Goal: Task Accomplishment & Management: Manage account settings

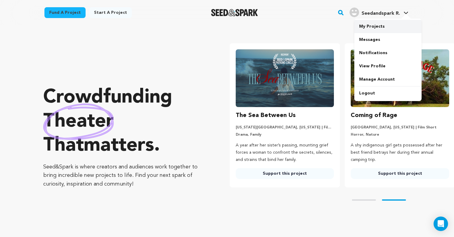
scroll to position [0, 120]
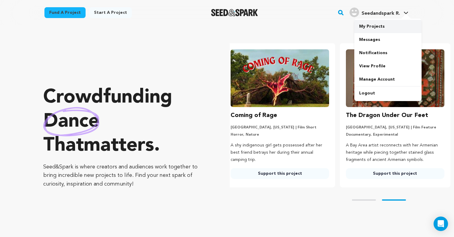
click at [369, 27] on link "My Projects" at bounding box center [388, 26] width 67 height 13
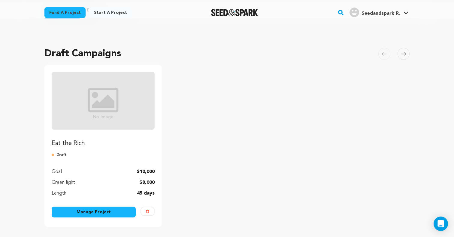
scroll to position [36, 0]
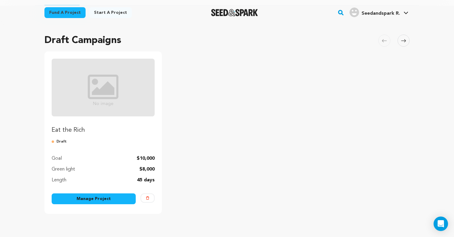
click at [109, 200] on link "Manage Project" at bounding box center [94, 198] width 84 height 11
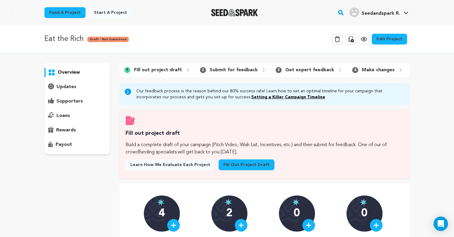
click at [70, 87] on p "updates" at bounding box center [66, 86] width 20 height 7
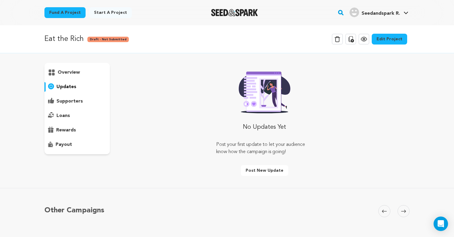
click at [70, 75] on p "overview" at bounding box center [69, 72] width 22 height 7
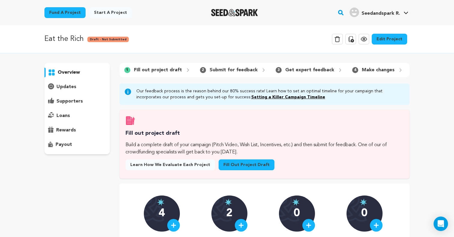
click at [387, 40] on link "Edit Project" at bounding box center [389, 39] width 35 height 11
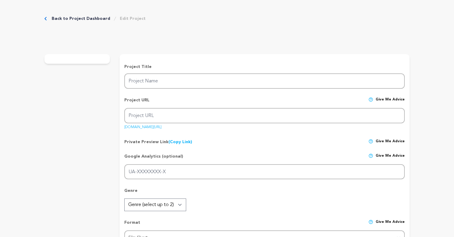
type input "Eat the Rich"
type input "eat-the-rich-2"
type input "A mother is offered money to pay for her child's medical procedure, if she allo…"
type textarea "Eat the Rich is about a woman named Gloria trying to save her deathly ill daugh…"
type textarea "To create an entertaining and thought provoking film that captures the overwhel…"
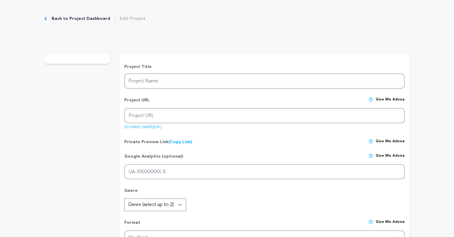
radio input "true"
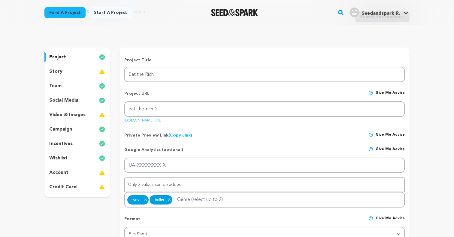
scroll to position [32, 0]
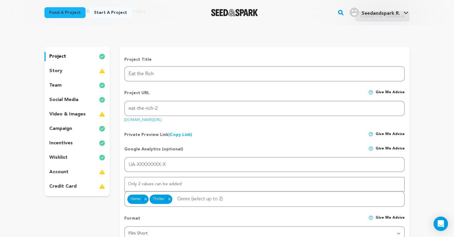
click at [71, 74] on div "story" at bounding box center [76, 71] width 65 height 10
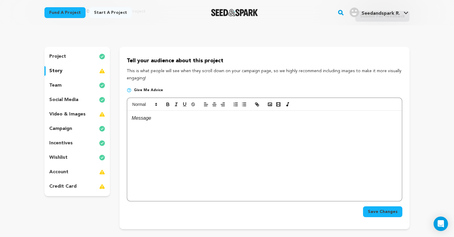
click at [165, 122] on div at bounding box center [264, 156] width 275 height 90
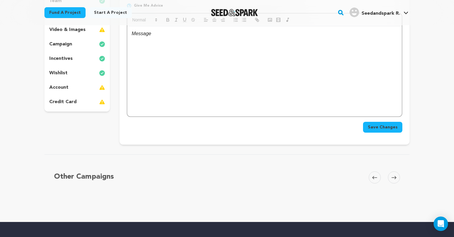
scroll to position [53, 0]
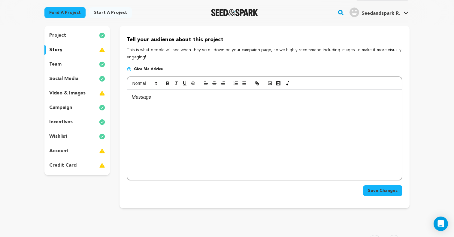
click at [149, 55] on p "This is what people will see when they scroll down on your campaign page, so we…" at bounding box center [265, 54] width 276 height 14
click at [160, 132] on div at bounding box center [264, 135] width 275 height 90
click at [172, 56] on p "This is what people will see when they scroll down on your campaign page, so we…" at bounding box center [265, 54] width 276 height 14
drag, startPoint x: 155, startPoint y: 57, endPoint x: 125, endPoint y: 48, distance: 30.9
click at [125, 48] on div "Tell your audience about this project This is what people will see when they sc…" at bounding box center [265, 117] width 290 height 182
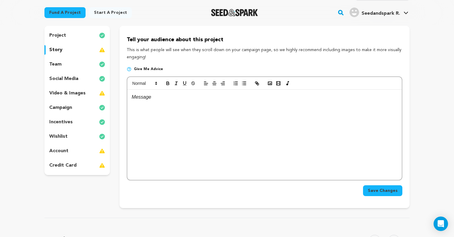
click at [125, 48] on div "Tell your audience about this project This is what people will see when they sc…" at bounding box center [265, 117] width 290 height 182
drag, startPoint x: 151, startPoint y: 59, endPoint x: 120, endPoint y: 51, distance: 32.2
click at [120, 51] on div "Tell your audience about this project This is what people will see when they sc…" at bounding box center [265, 117] width 290 height 182
click at [129, 51] on p "This is what people will see when they scroll down on your campaign page, so we…" at bounding box center [265, 54] width 276 height 14
drag, startPoint x: 148, startPoint y: 56, endPoint x: 126, endPoint y: 49, distance: 23.2
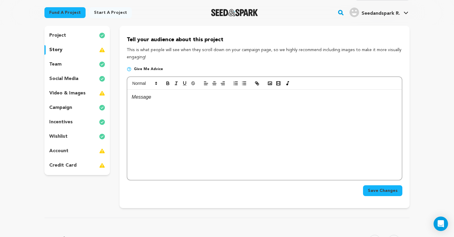
click at [126, 49] on div "Tell your audience about this project This is what people will see when they sc…" at bounding box center [265, 117] width 290 height 182
click at [143, 54] on p "This is what people will see when they scroll down on your campaign page, so we…" at bounding box center [265, 54] width 276 height 14
drag, startPoint x: 147, startPoint y: 55, endPoint x: 121, endPoint y: 44, distance: 28.3
click at [121, 44] on div "Tell your audience about this project This is what people will see when they sc…" at bounding box center [265, 117] width 290 height 182
click at [139, 50] on p "This is what people will see when they scroll down on your campaign page, so we…" at bounding box center [265, 54] width 276 height 14
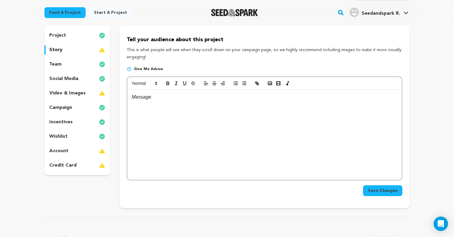
click at [160, 107] on div at bounding box center [264, 135] width 275 height 90
click at [187, 63] on div "Tell your audience about this project This is what people will see when they sc…" at bounding box center [265, 117] width 290 height 182
click at [151, 61] on div "Tell your audience about this project This is what people will see when they sc…" at bounding box center [265, 117] width 290 height 182
drag, startPoint x: 151, startPoint y: 58, endPoint x: 121, endPoint y: 46, distance: 32.0
click at [121, 46] on div "Tell your audience about this project This is what people will see when they sc…" at bounding box center [265, 117] width 290 height 182
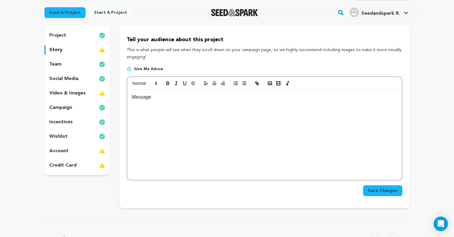
click at [154, 58] on p "This is what people will see when they scroll down on your campaign page, so we…" at bounding box center [265, 54] width 276 height 14
drag, startPoint x: 150, startPoint y: 56, endPoint x: 126, endPoint y: 47, distance: 25.8
click at [126, 47] on div "Tell your audience about this project This is what people will see when they sc…" at bounding box center [265, 117] width 290 height 182
click at [143, 53] on p "This is what people will see when they scroll down on your campaign page, so we…" at bounding box center [265, 54] width 276 height 14
click at [153, 59] on p "This is what people will see when they scroll down on your campaign page, so we…" at bounding box center [265, 54] width 276 height 14
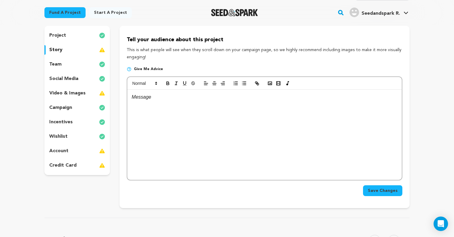
drag, startPoint x: 146, startPoint y: 55, endPoint x: 120, endPoint y: 46, distance: 27.3
click at [120, 46] on div "Tell your audience about this project This is what people will see when they sc…" at bounding box center [265, 117] width 290 height 182
click at [161, 63] on div "Tell your audience about this project This is what people will see when they sc…" at bounding box center [265, 117] width 290 height 182
click at [147, 98] on p at bounding box center [265, 97] width 266 height 8
click at [189, 50] on p "This is what people will see when they scroll down on your campaign page, so we…" at bounding box center [265, 54] width 276 height 14
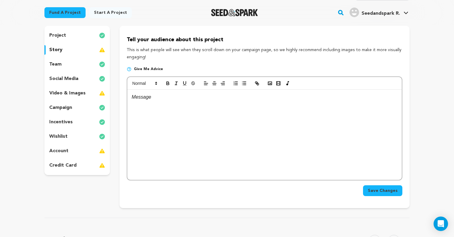
drag, startPoint x: 156, startPoint y: 56, endPoint x: 123, endPoint y: 47, distance: 34.3
click at [123, 47] on div "Tell your audience about this project This is what people will see when they sc…" at bounding box center [265, 117] width 290 height 182
drag, startPoint x: 126, startPoint y: 48, endPoint x: 150, endPoint y: 58, distance: 25.5
click at [150, 58] on p "This is what people will see when they scroll down on your campaign page, so we…" at bounding box center [265, 54] width 276 height 14
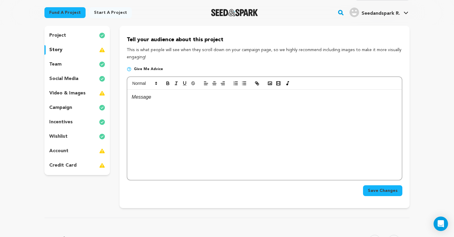
click at [150, 58] on p "This is what people will see when they scroll down on your campaign page, so we…" at bounding box center [265, 54] width 276 height 14
drag, startPoint x: 148, startPoint y: 56, endPoint x: 120, endPoint y: 50, distance: 28.4
click at [120, 50] on div "Tell your audience about this project This is what people will see when they sc…" at bounding box center [265, 117] width 290 height 182
click at [147, 52] on p "This is what people will see when they scroll down on your campaign page, so we…" at bounding box center [265, 54] width 276 height 14
drag, startPoint x: 148, startPoint y: 57, endPoint x: 122, endPoint y: 47, distance: 27.9
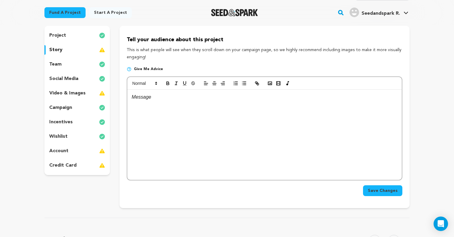
click at [122, 47] on div "Tell your audience about this project This is what people will see when they sc…" at bounding box center [265, 117] width 290 height 182
click at [149, 55] on p "This is what people will see when they scroll down on your campaign page, so we…" at bounding box center [265, 54] width 276 height 14
drag, startPoint x: 148, startPoint y: 56, endPoint x: 124, endPoint y: 49, distance: 25.7
click at [124, 49] on div "Tell your audience about this project This is what people will see when they sc…" at bounding box center [265, 117] width 290 height 182
click at [145, 53] on p "This is what people will see when they scroll down on your campaign page, so we…" at bounding box center [265, 54] width 276 height 14
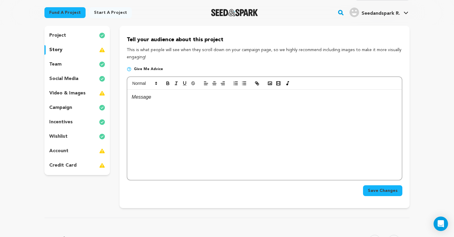
drag, startPoint x: 148, startPoint y: 55, endPoint x: 122, endPoint y: 47, distance: 26.7
click at [122, 47] on div "Tell your audience about this project This is what people will see when they sc…" at bounding box center [265, 117] width 290 height 182
click at [143, 53] on p "This is what people will see when they scroll down on your campaign page, so we…" at bounding box center [265, 54] width 276 height 14
drag, startPoint x: 149, startPoint y: 57, endPoint x: 122, endPoint y: 48, distance: 28.6
click at [122, 48] on div "Tell your audience about this project This is what people will see when they sc…" at bounding box center [265, 117] width 290 height 182
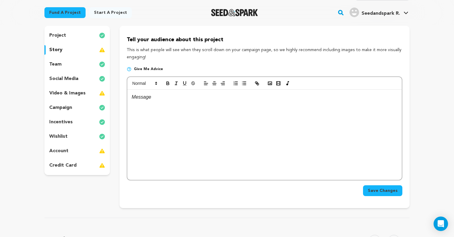
click at [143, 54] on p "This is what people will see when they scroll down on your campaign page, so we…" at bounding box center [265, 54] width 276 height 14
click at [157, 99] on p at bounding box center [265, 97] width 266 height 8
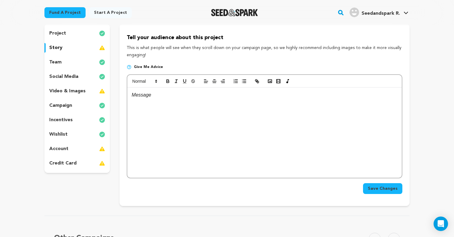
scroll to position [58, 0]
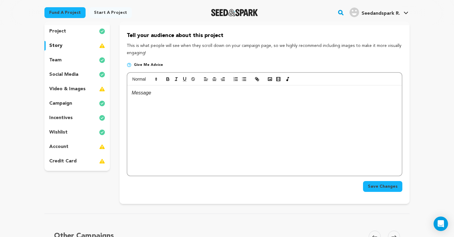
click at [205, 101] on div at bounding box center [264, 130] width 275 height 90
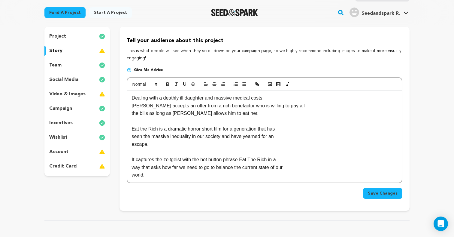
scroll to position [53, 0]
click at [155, 174] on p "world." at bounding box center [265, 175] width 266 height 8
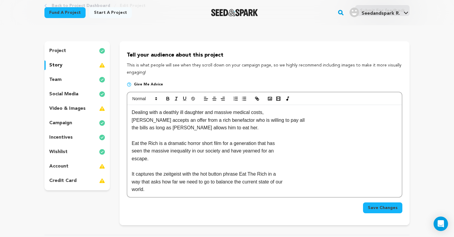
scroll to position [38, 0]
click at [194, 190] on p "world." at bounding box center [265, 189] width 266 height 8
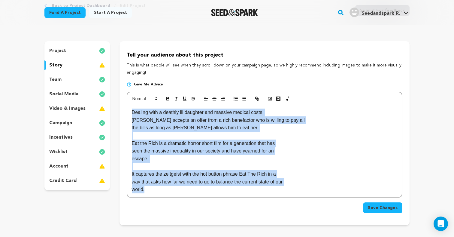
drag, startPoint x: 192, startPoint y: 186, endPoint x: 125, endPoint y: 95, distance: 113.1
click at [125, 95] on div "Tell your audience about this project This is what people will see when they sc…" at bounding box center [265, 133] width 290 height 184
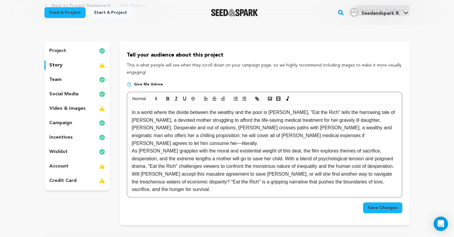
click at [325, 134] on p "In a world where the divide between the wealthy and the poor is stark, "Eat the…" at bounding box center [265, 127] width 266 height 38
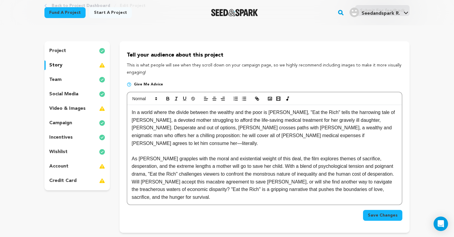
click at [368, 210] on button "Save Changes" at bounding box center [382, 215] width 39 height 11
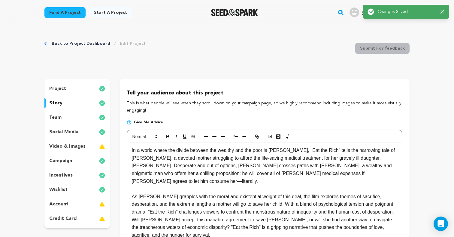
scroll to position [0, 0]
click at [73, 78] on div "Back to Project Dashboard Edit Project Submit For feedback Submit For feedback …" at bounding box center [227, 186] width 385 height 323
click at [69, 116] on div "team" at bounding box center [76, 118] width 65 height 10
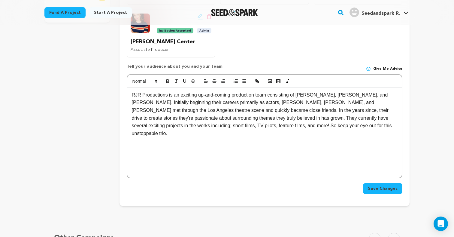
scroll to position [208, 0]
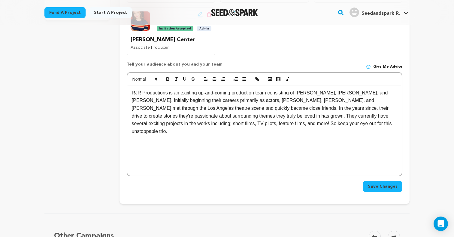
click at [306, 128] on div "RJR Productions is an exciting up-and-coming production team consisting of Just…" at bounding box center [264, 130] width 275 height 90
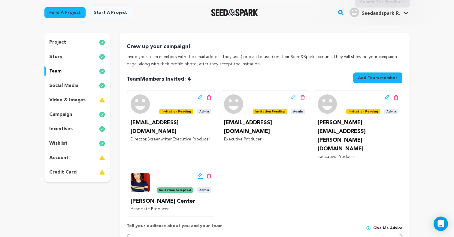
scroll to position [49, 0]
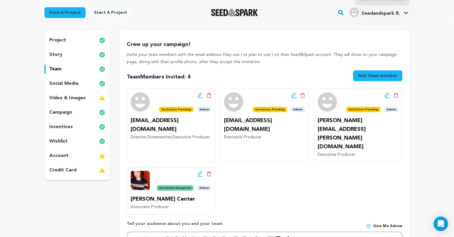
click at [200, 95] on icon at bounding box center [200, 95] width 4 height 4
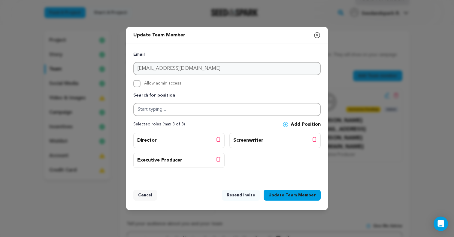
click at [137, 84] on input "Allow admin access" at bounding box center [136, 83] width 7 height 7
checkbox input "true"
click at [285, 195] on button "Update Team Member" at bounding box center [292, 195] width 57 height 11
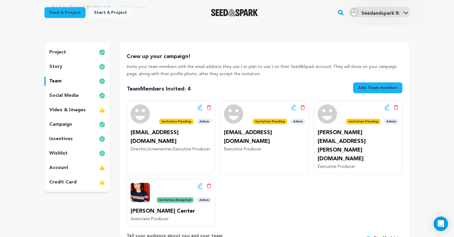
scroll to position [30, 0]
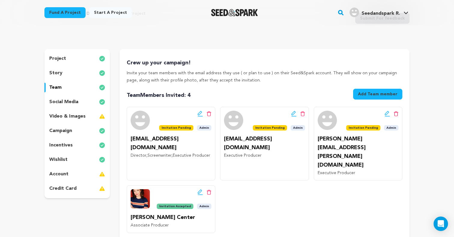
click at [64, 115] on p "video & images" at bounding box center [67, 116] width 36 height 7
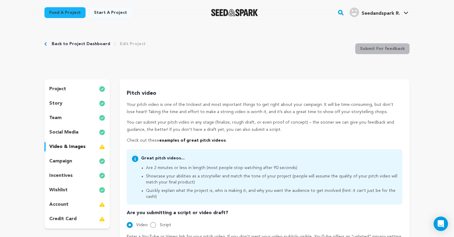
click at [61, 120] on p "team" at bounding box center [55, 117] width 12 height 7
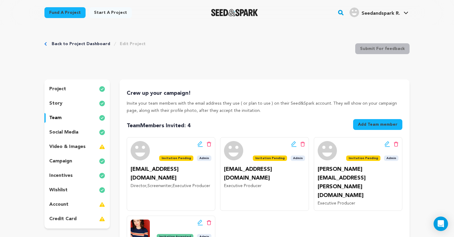
click at [65, 86] on p "project" at bounding box center [57, 88] width 17 height 7
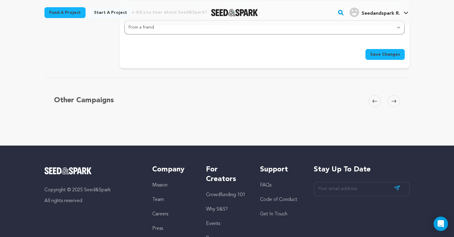
scroll to position [669, 0]
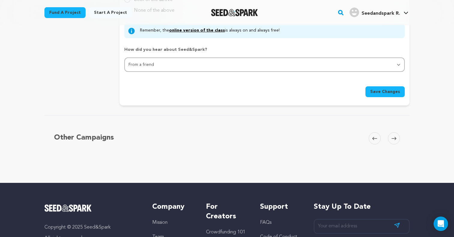
click at [386, 91] on span "Save Changes" at bounding box center [385, 92] width 30 height 6
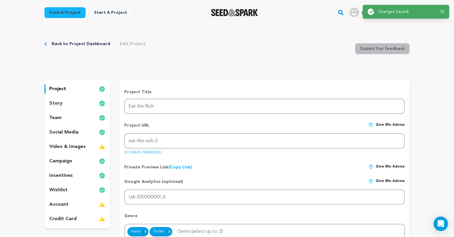
scroll to position [0, 0]
click at [76, 113] on div "project story team social media video & images campaign incentives wishlist acc…" at bounding box center [76, 153] width 65 height 149
click at [74, 115] on div "team" at bounding box center [76, 118] width 65 height 10
